Goal: Find specific page/section: Find specific page/section

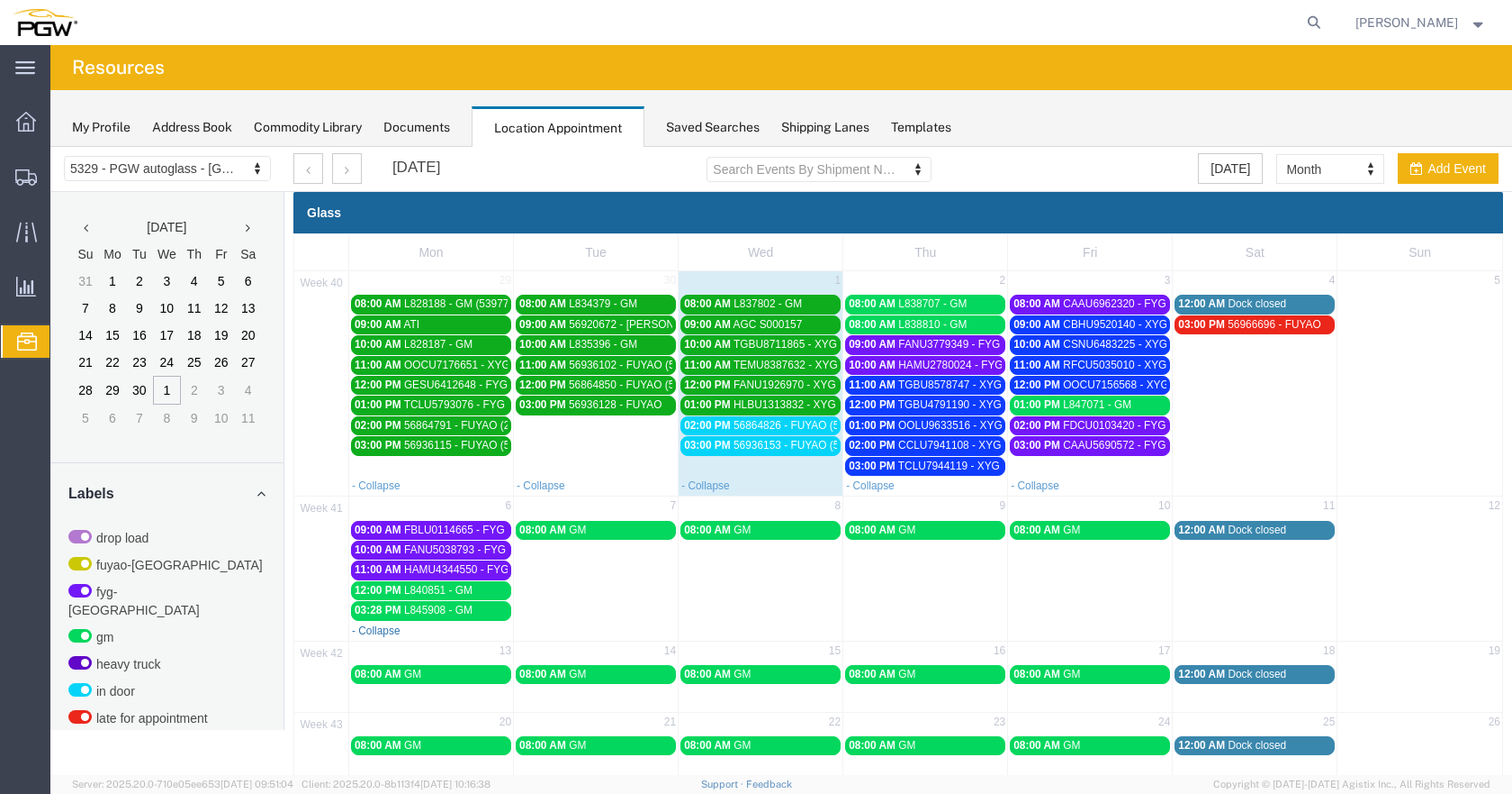
click at [383, 630] on link "- Collapse" at bounding box center [376, 630] width 48 height 13
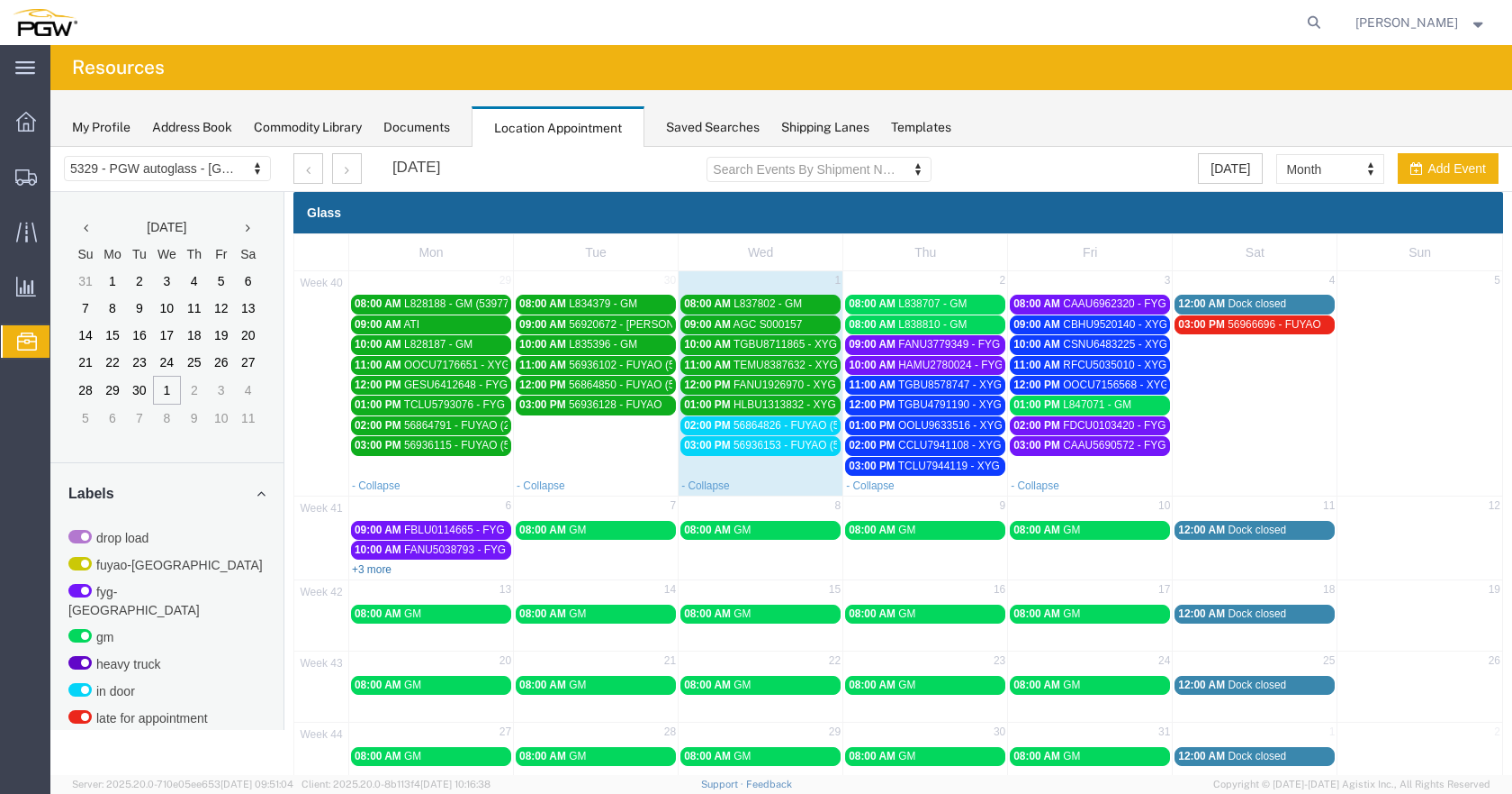
click at [379, 569] on link "+3 more" at bounding box center [372, 569] width 40 height 13
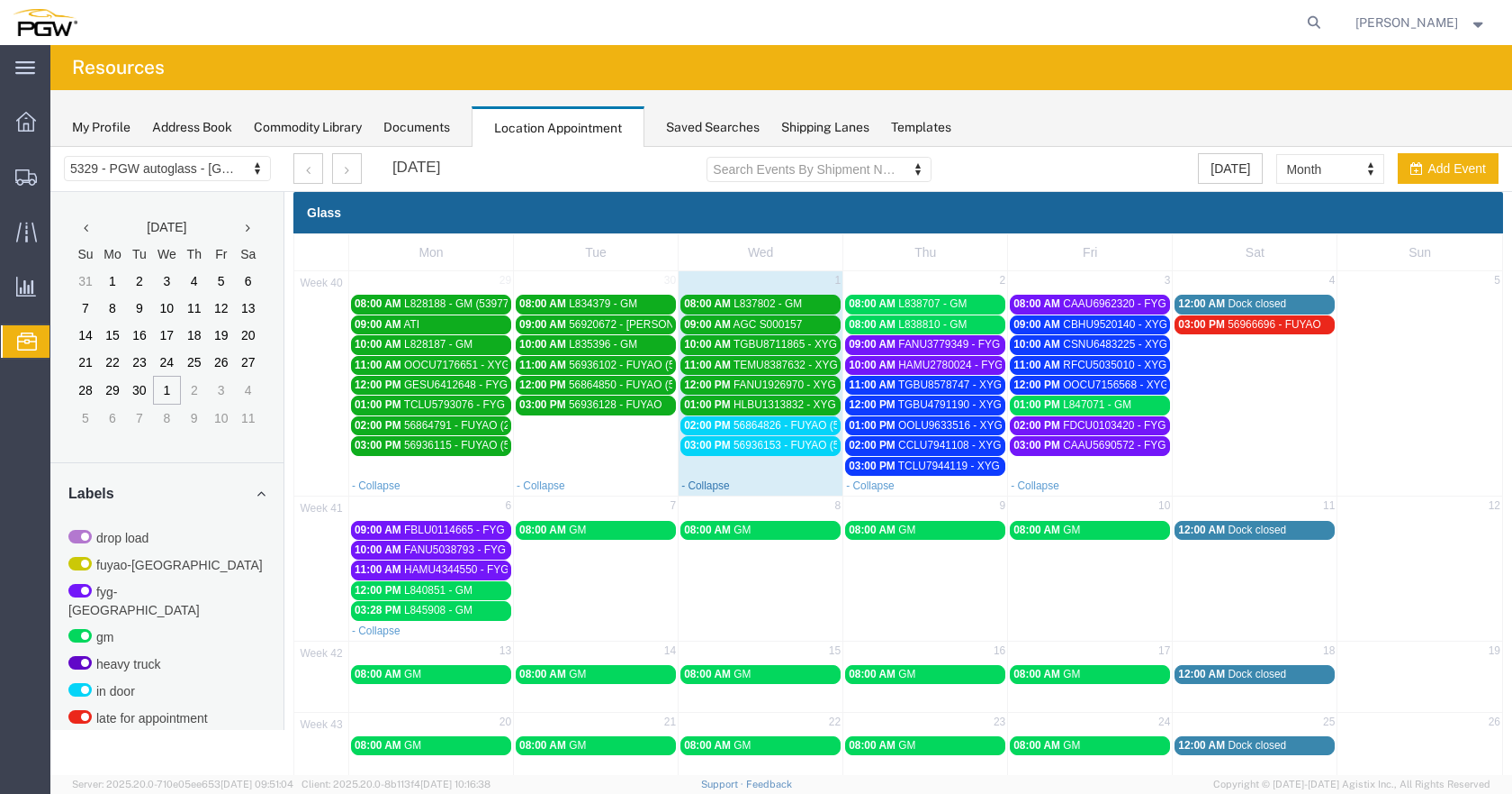
click at [714, 490] on link "- Collapse" at bounding box center [706, 485] width 48 height 13
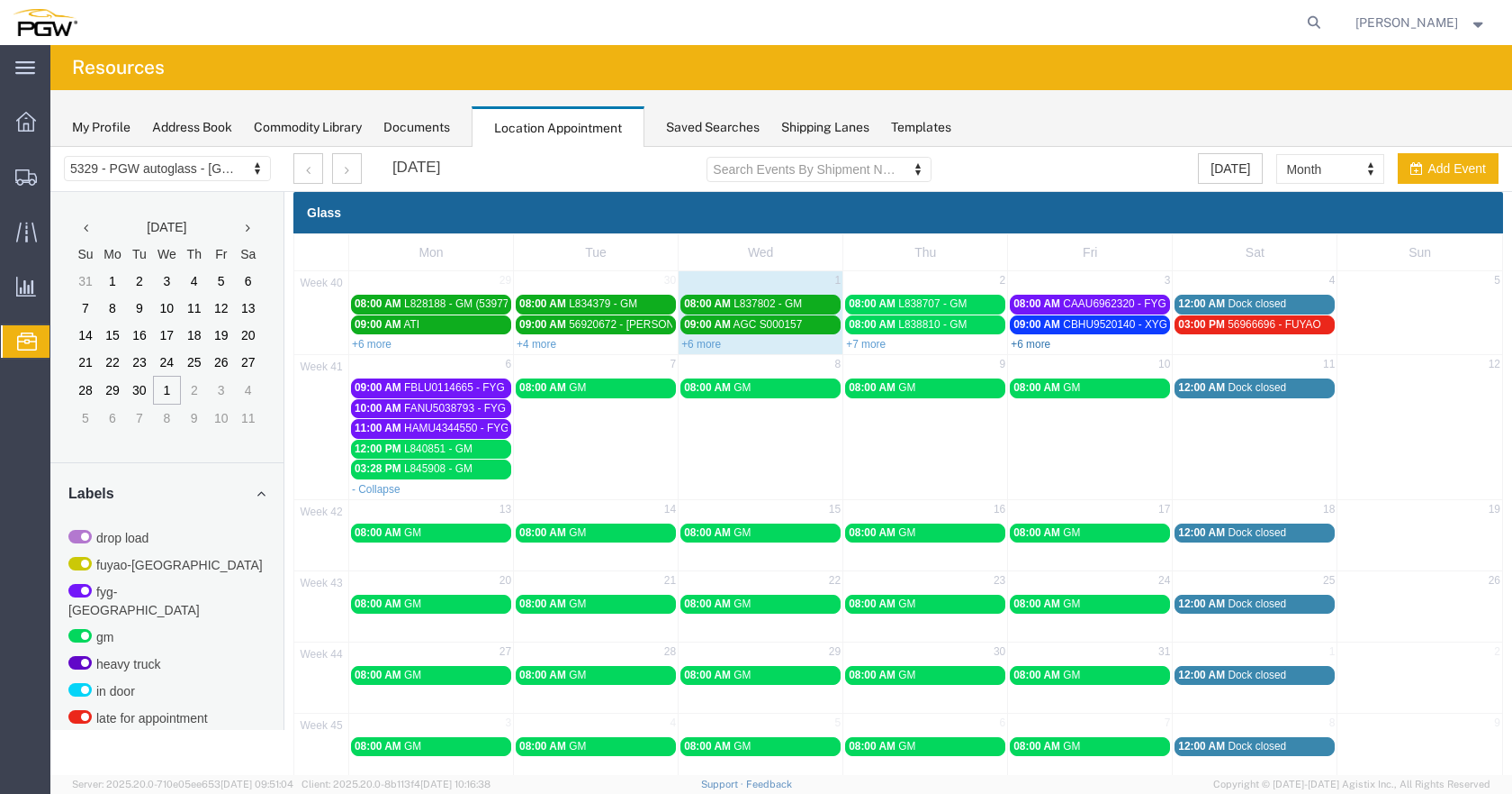
click at [1043, 338] on link "+6 more" at bounding box center [1031, 344] width 40 height 13
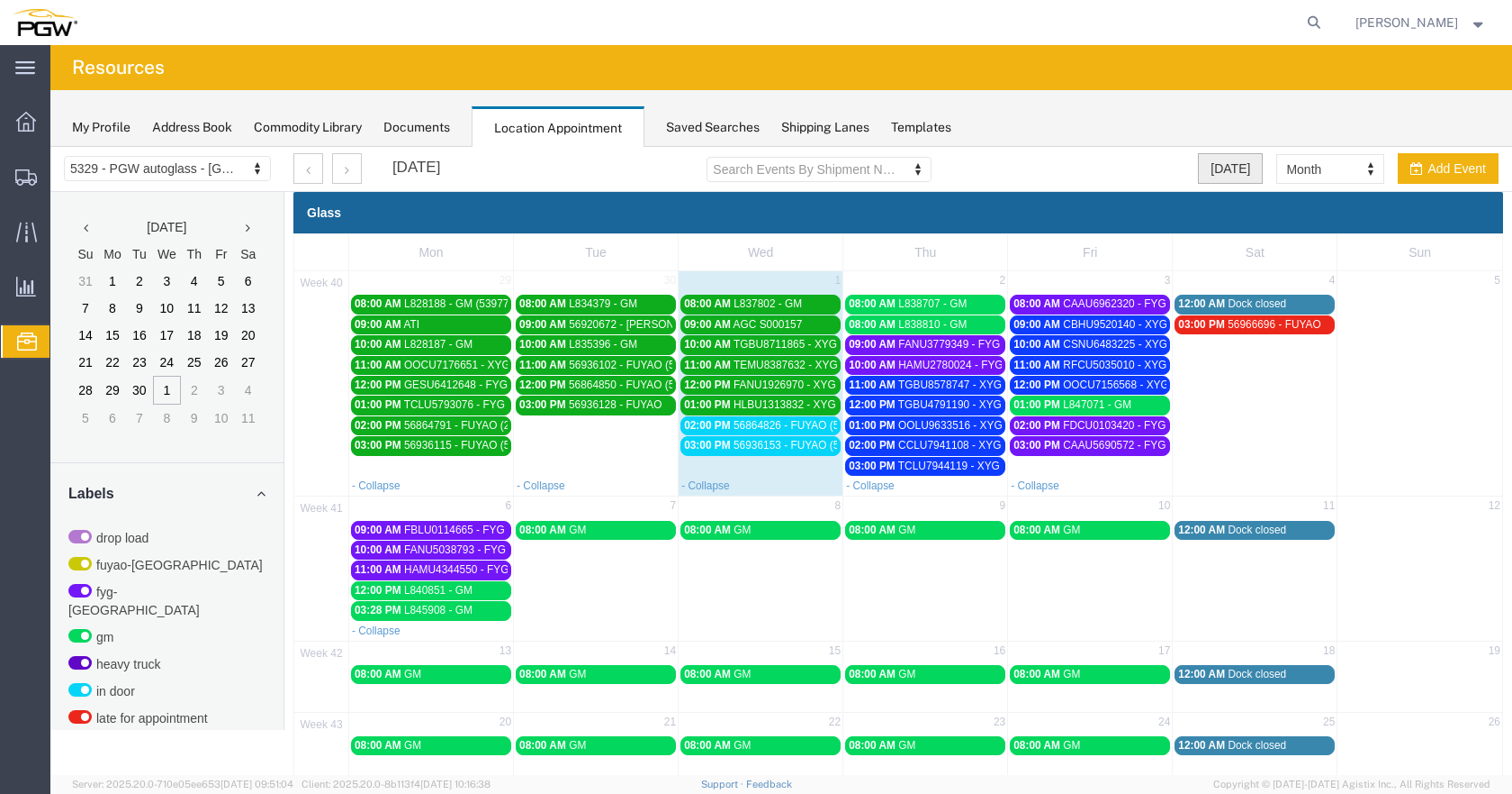
click at [1229, 168] on button "[DATE]" at bounding box center [1230, 168] width 65 height 31
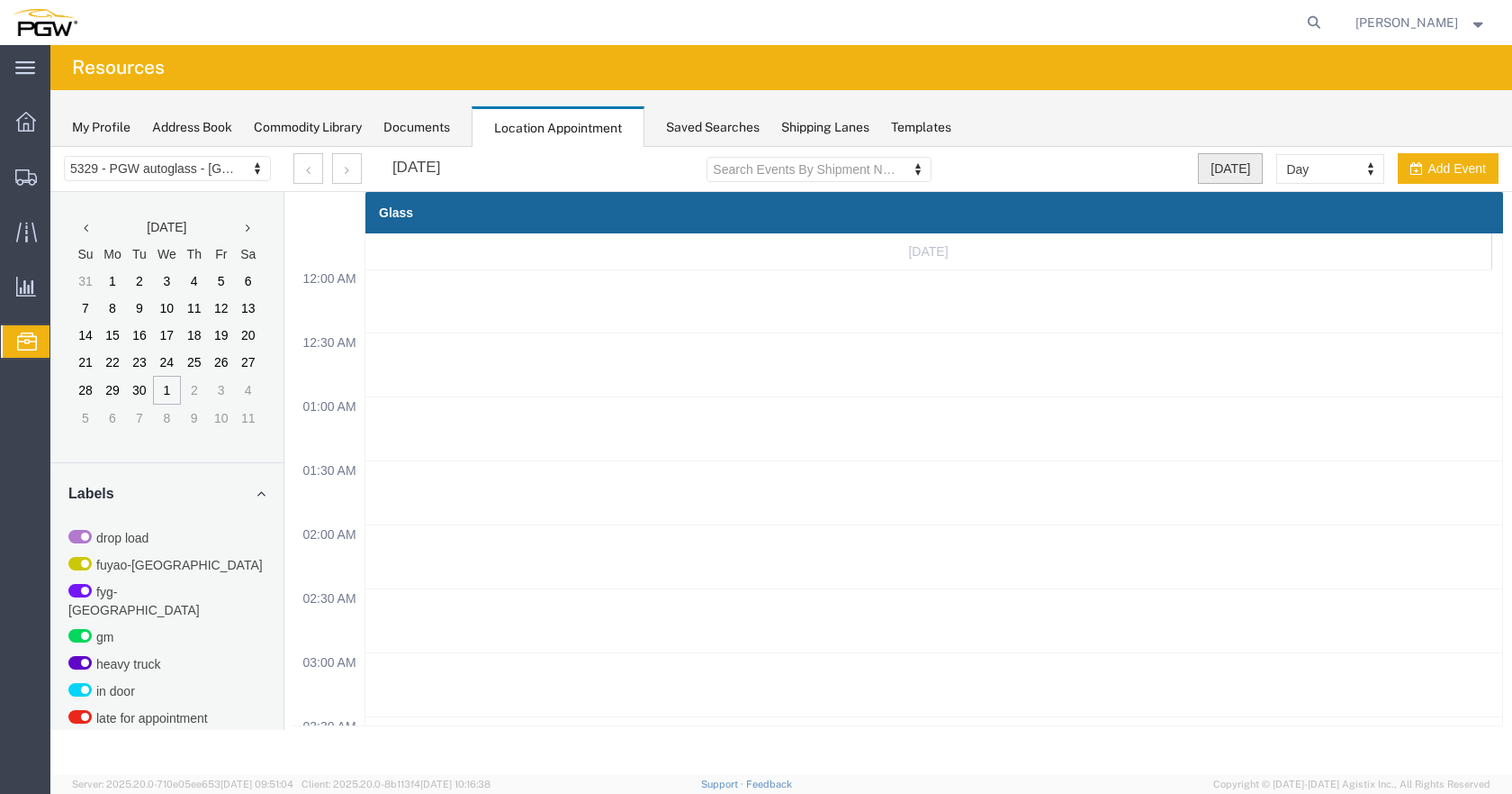
scroll to position [768, 0]
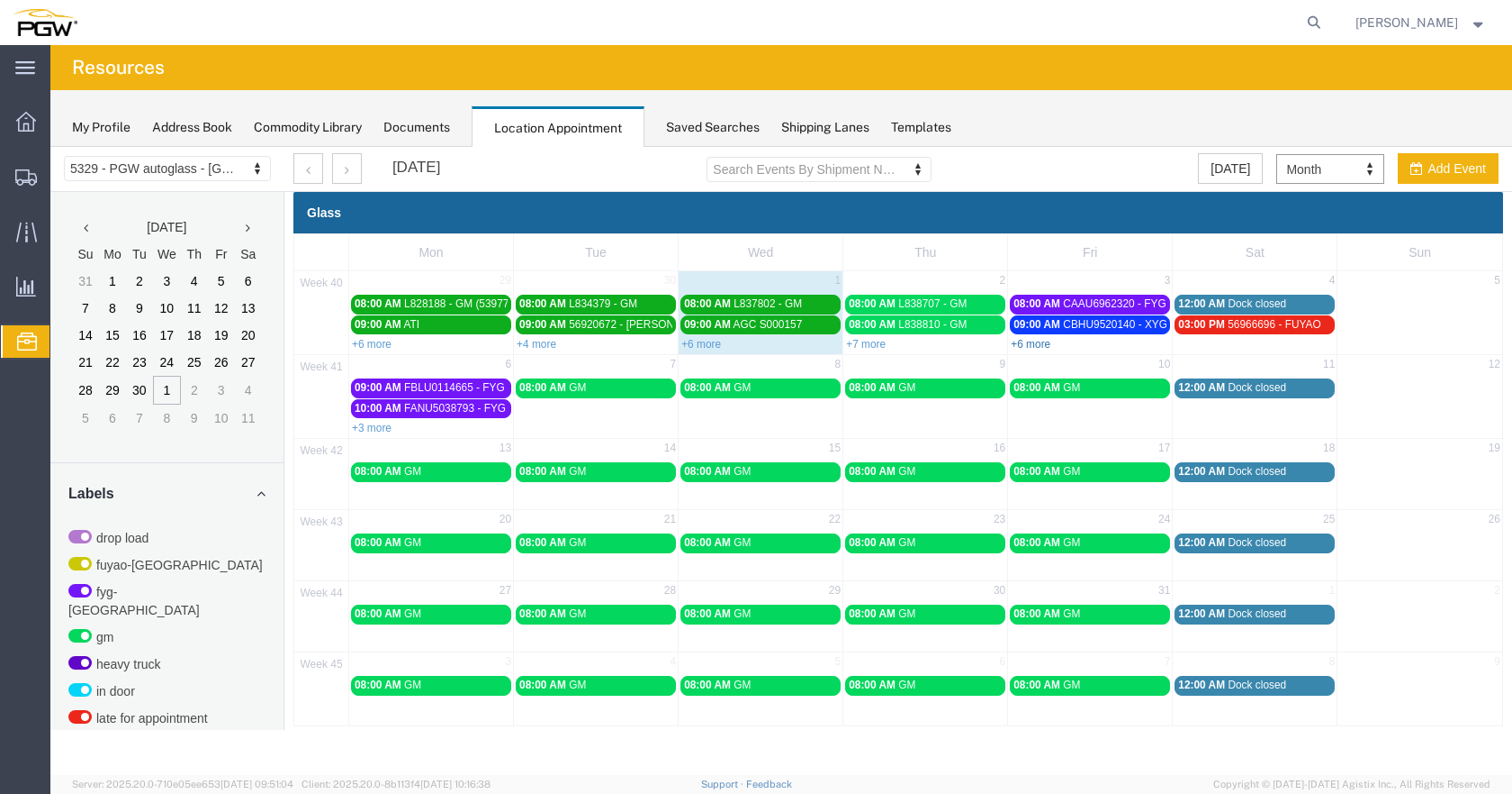
click at [1041, 342] on link "+6 more" at bounding box center [1031, 344] width 40 height 13
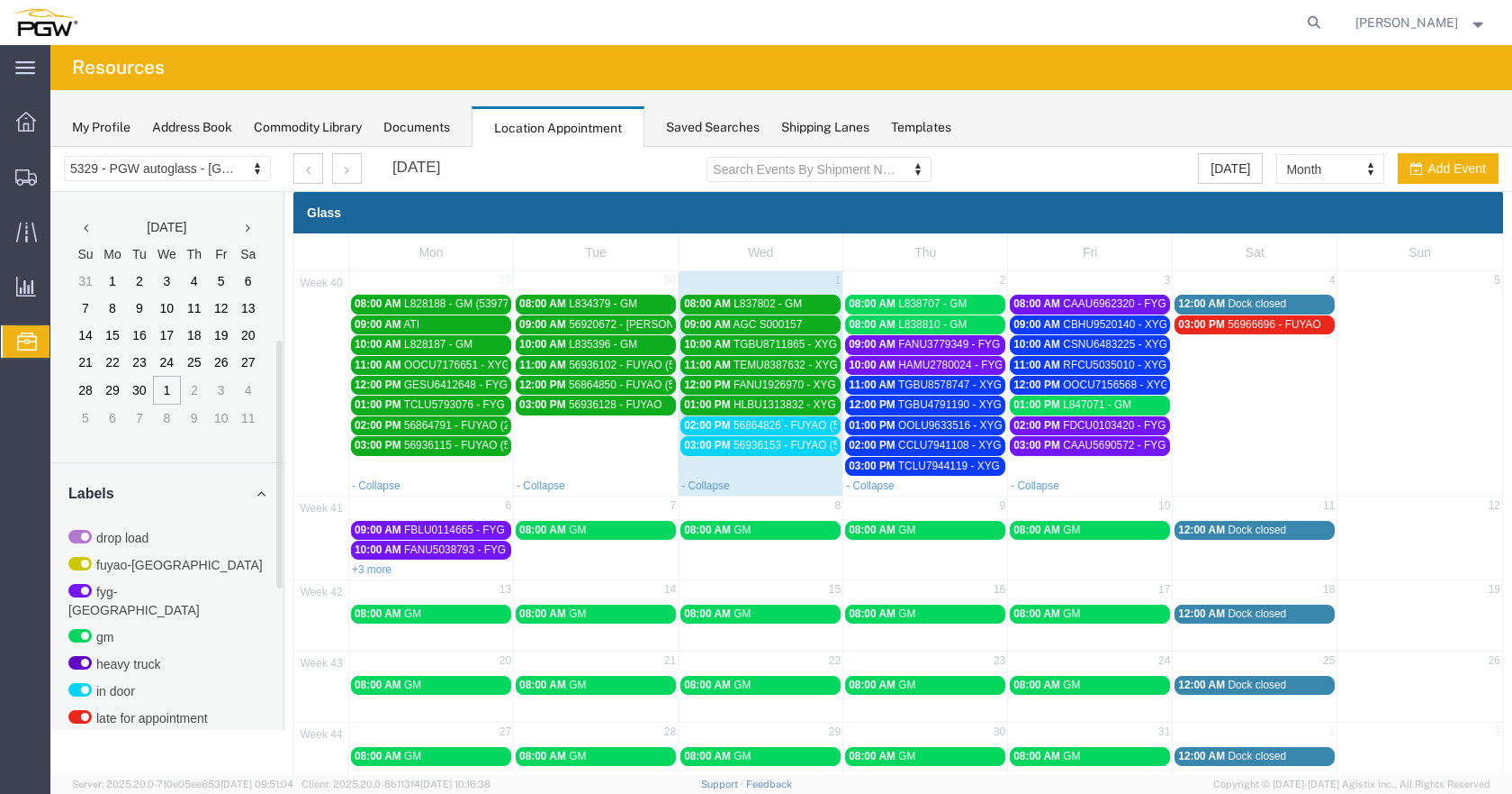
scroll to position [540, 0]
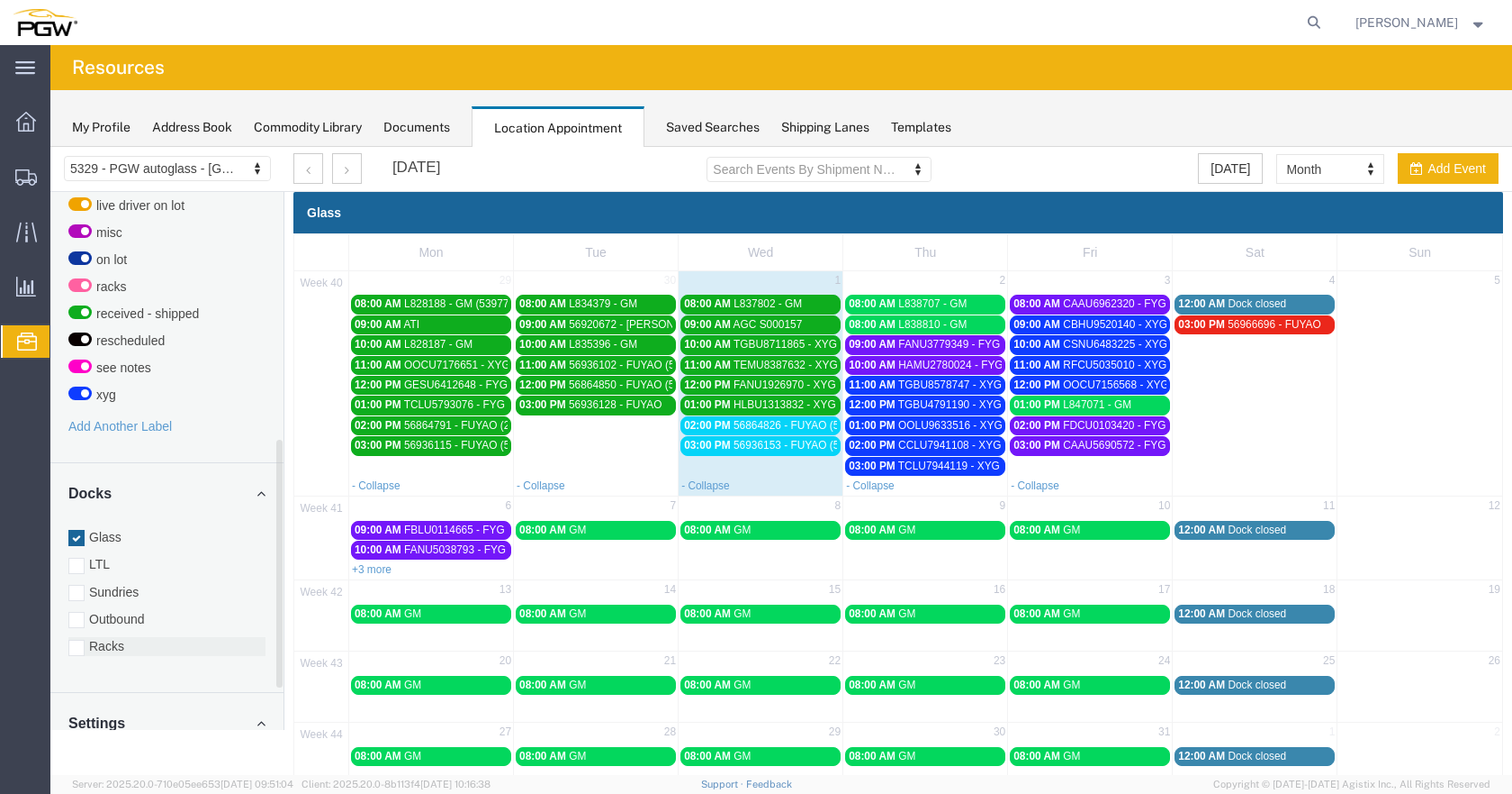
click at [81, 640] on div at bounding box center [76, 648] width 16 height 16
click at [50, 146] on input "Racks" at bounding box center [50, 146] width 0 height 0
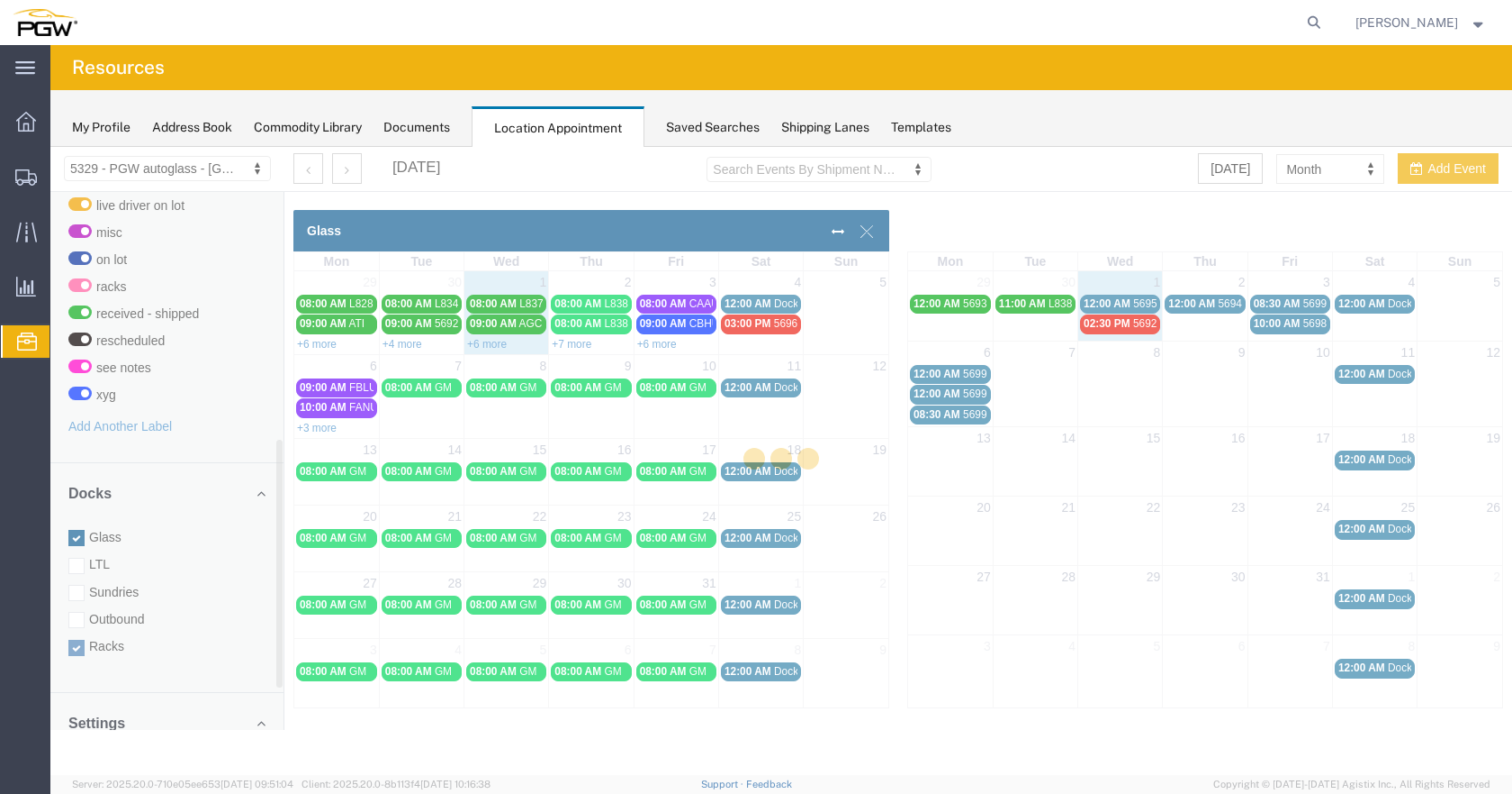
click at [78, 521] on div at bounding box center [781, 460] width 1462 height 628
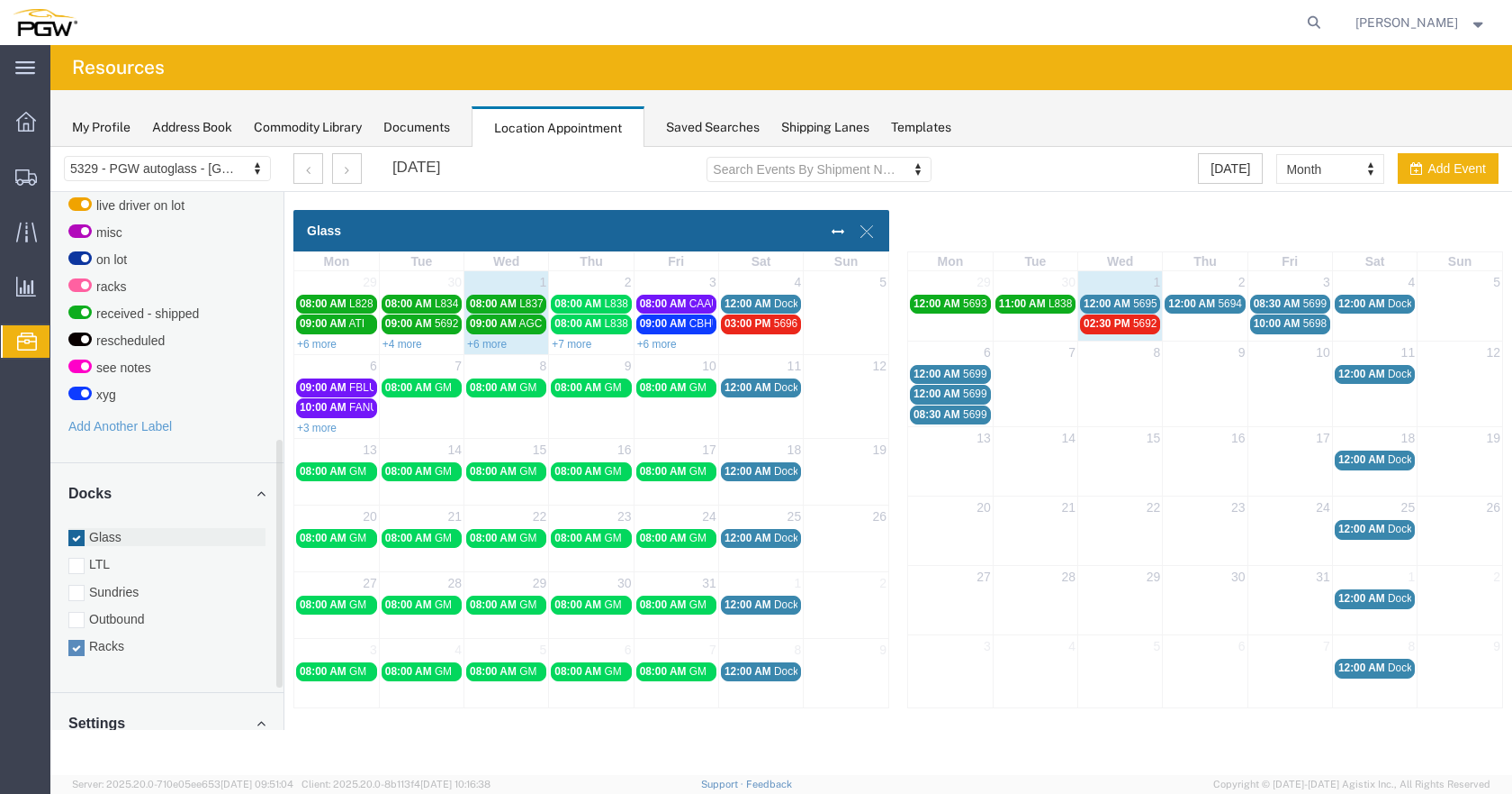
click at [81, 530] on div at bounding box center [76, 538] width 16 height 16
click at [50, 146] on input "Glass" at bounding box center [50, 146] width 0 height 0
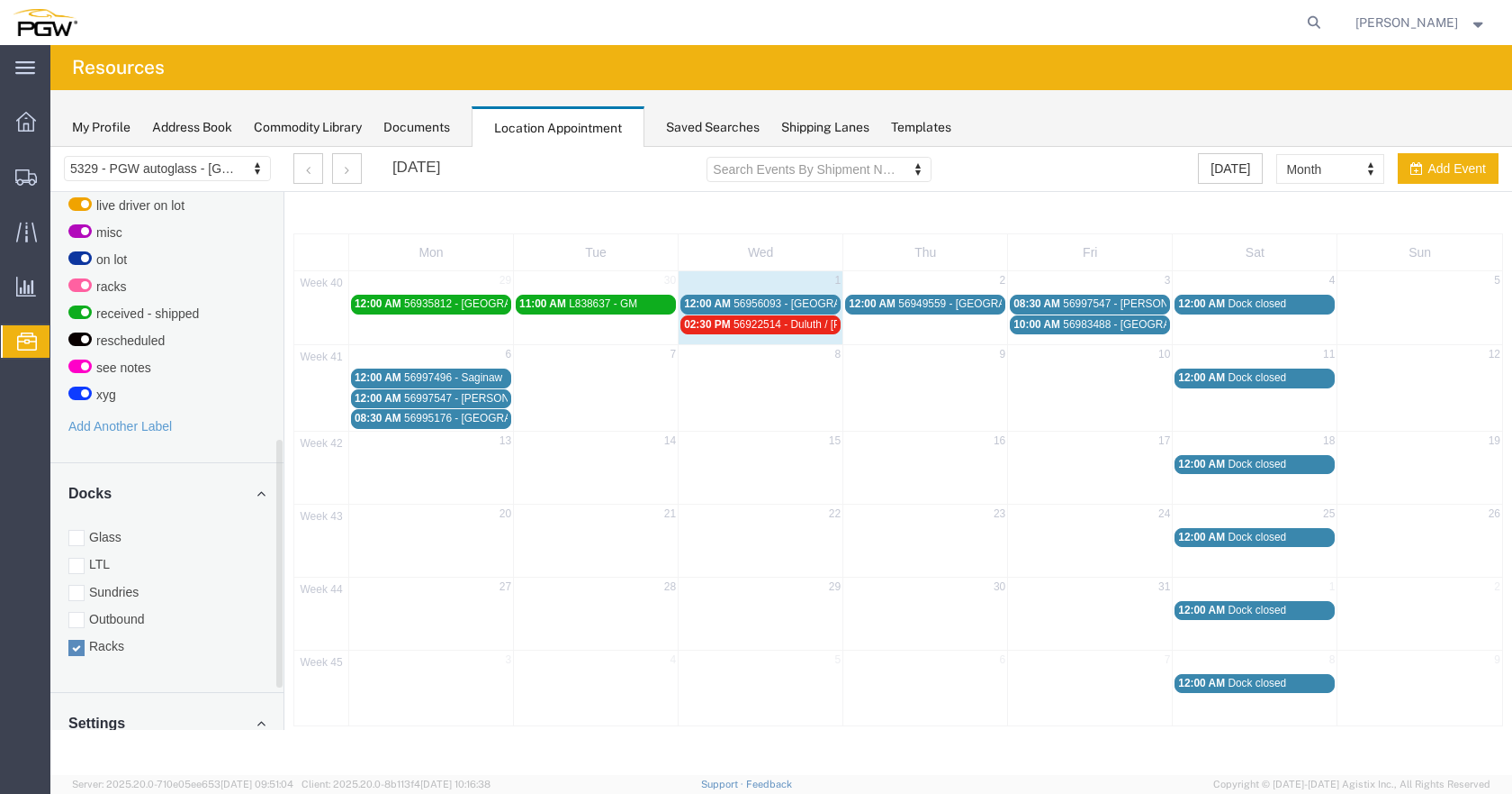
drag, startPoint x: 74, startPoint y: 515, endPoint x: 84, endPoint y: 634, distance: 119.4
click at [75, 530] on div at bounding box center [76, 538] width 16 height 16
click at [50, 146] on input "Glass" at bounding box center [50, 146] width 0 height 0
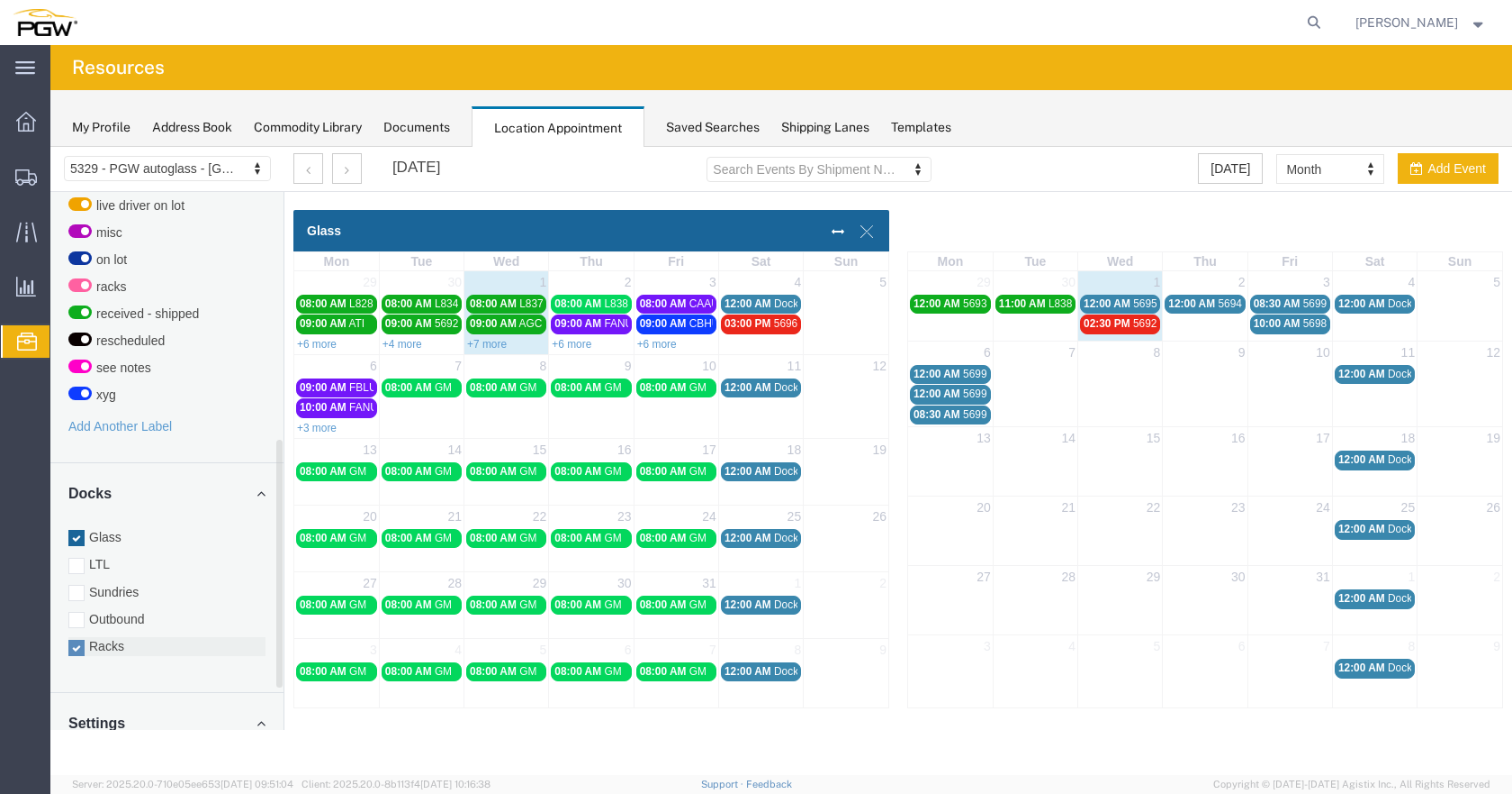
click at [74, 640] on div at bounding box center [76, 648] width 16 height 16
click at [50, 146] on input "Racks" at bounding box center [50, 146] width 0 height 0
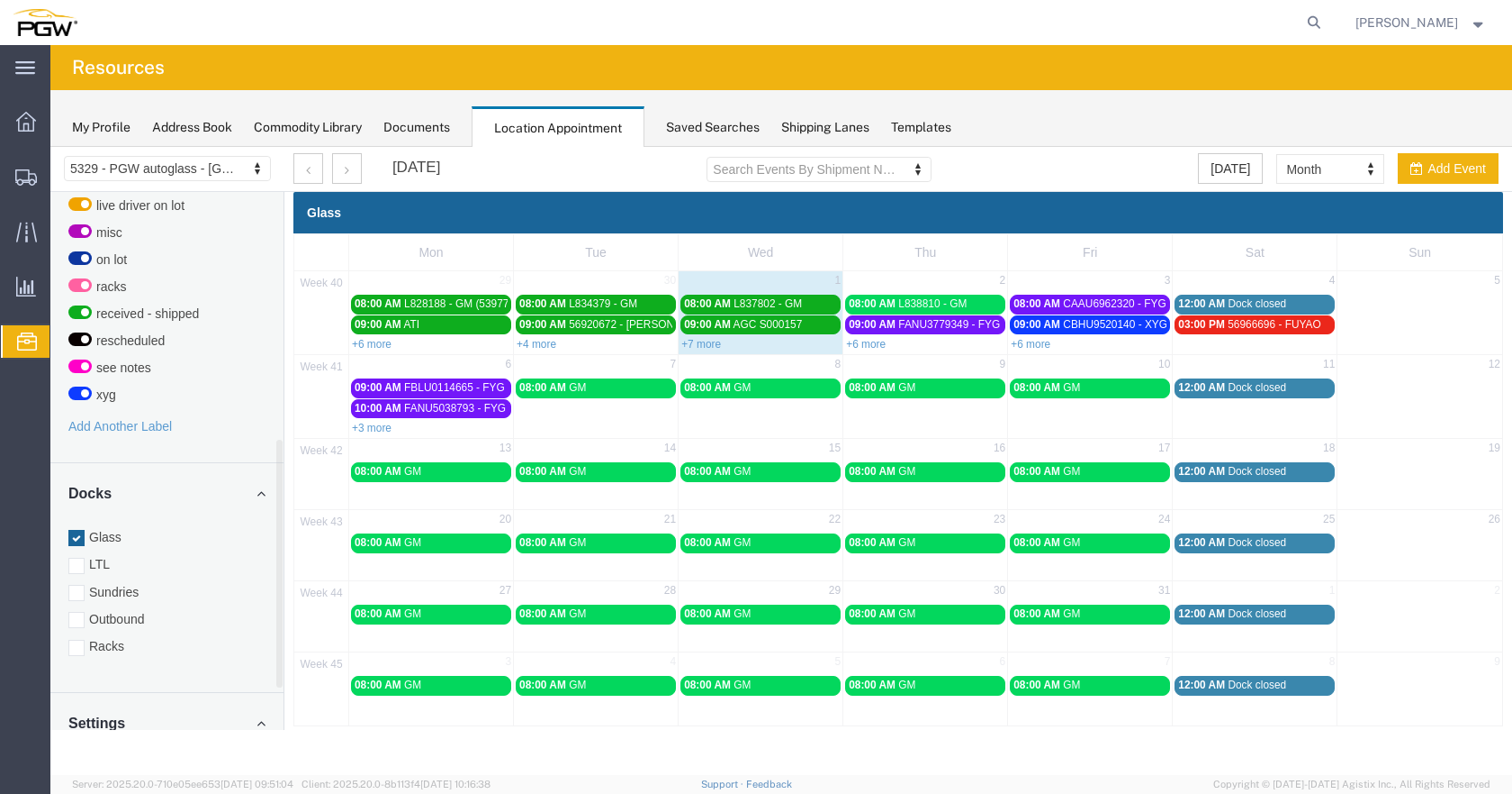
click at [1030, 347] on link "+6 more" at bounding box center [1031, 344] width 40 height 13
